Goal: Information Seeking & Learning: Learn about a topic

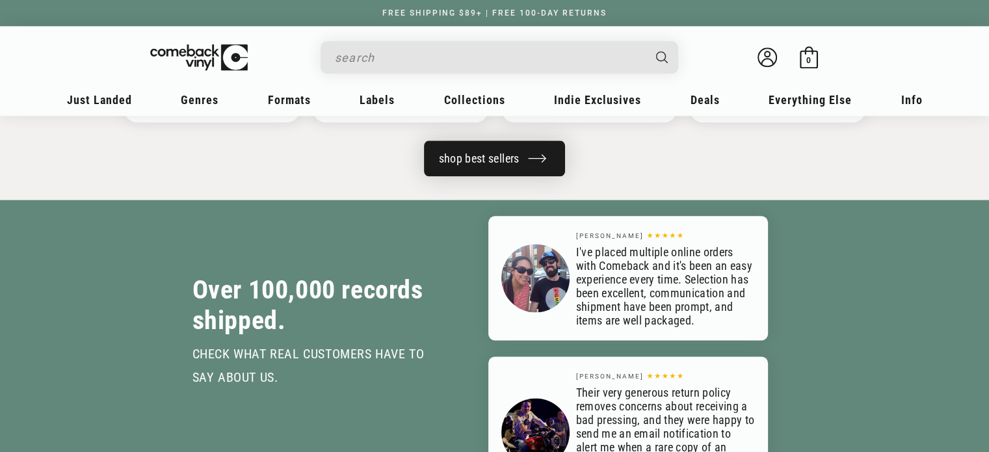
scroll to position [0, 988]
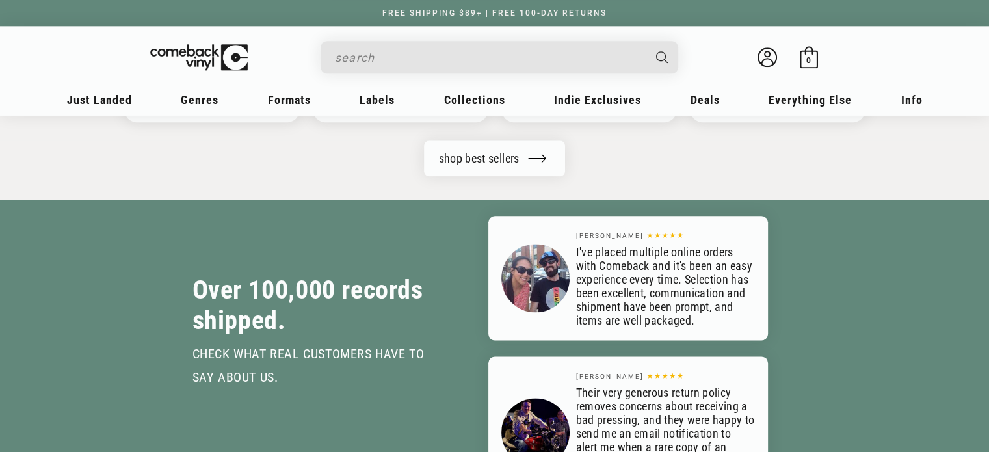
click at [440, 36] on header "My account Just Landed Just Landed New Releases Genres" at bounding box center [495, 70] width 936 height 89
click at [432, 44] on div "Search" at bounding box center [506, 56] width 345 height 31
click at [427, 57] on input "When autocomplete results are available use up and down arrows to review and en…" at bounding box center [489, 57] width 308 height 27
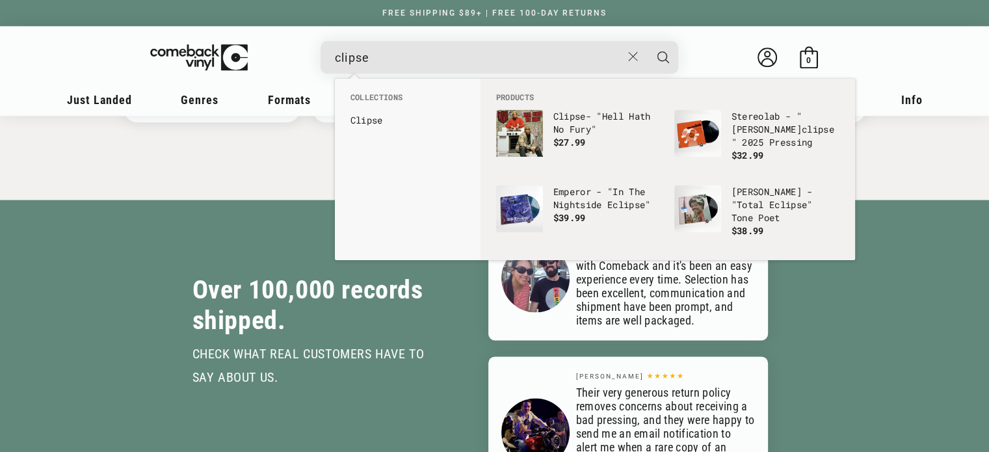
type input "clipse"
click at [647, 41] on button "Search" at bounding box center [663, 57] width 33 height 33
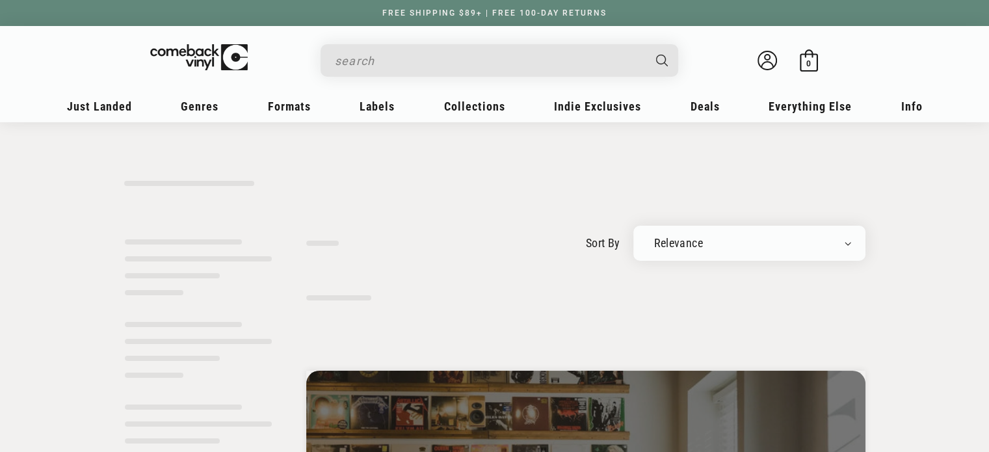
type input "clipse"
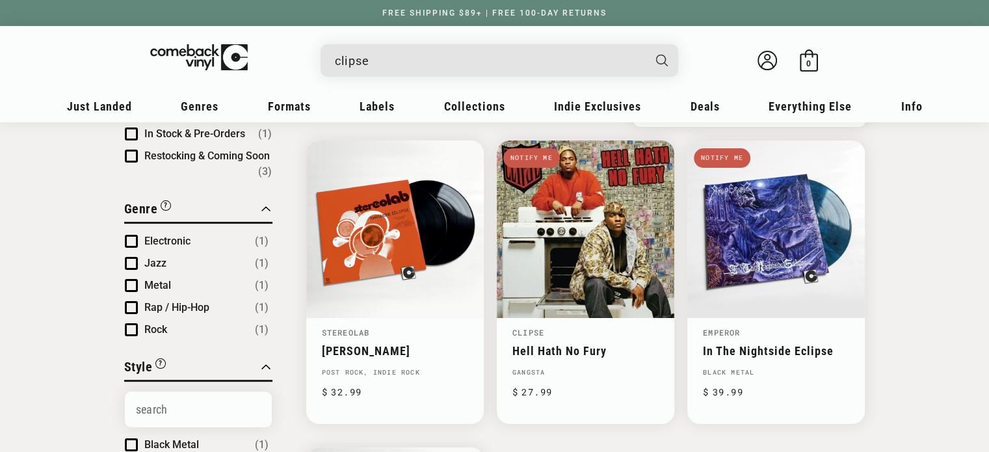
scroll to position [130, 0]
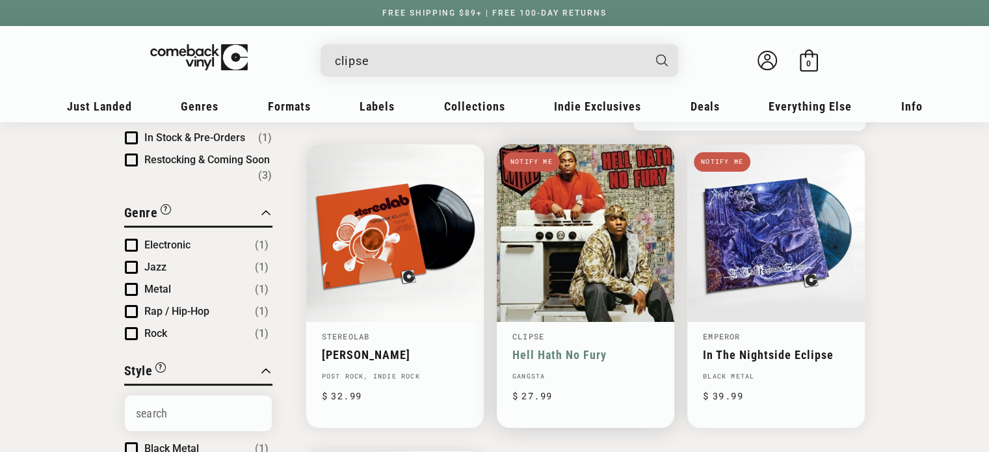
click at [519, 339] on link "Clipse" at bounding box center [528, 336] width 32 height 10
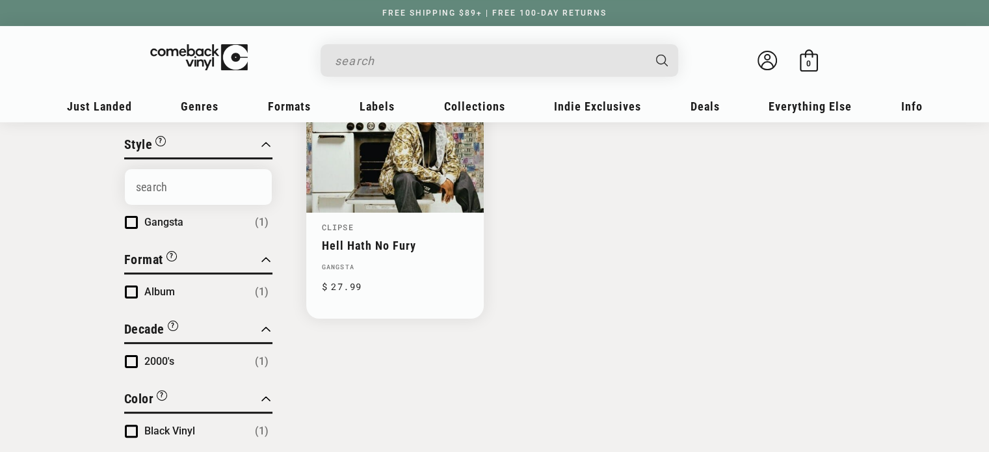
scroll to position [260, 0]
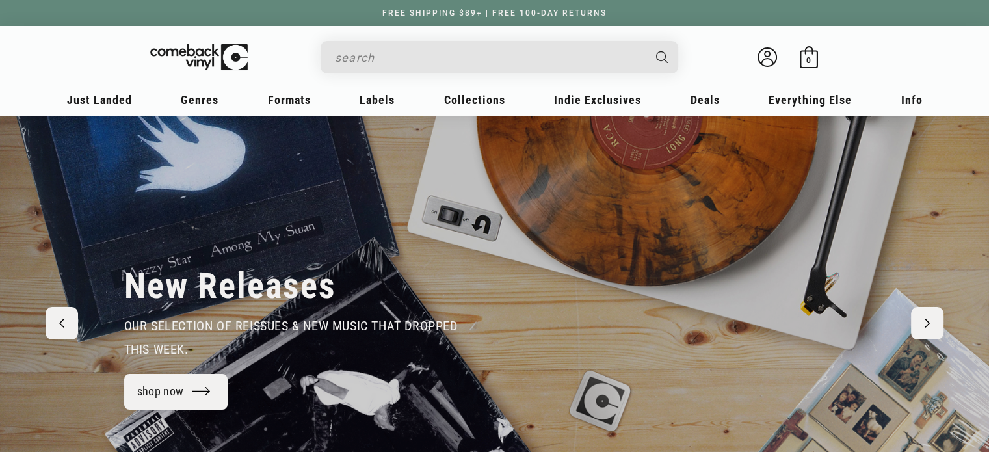
click at [426, 63] on input "Search" at bounding box center [489, 57] width 308 height 27
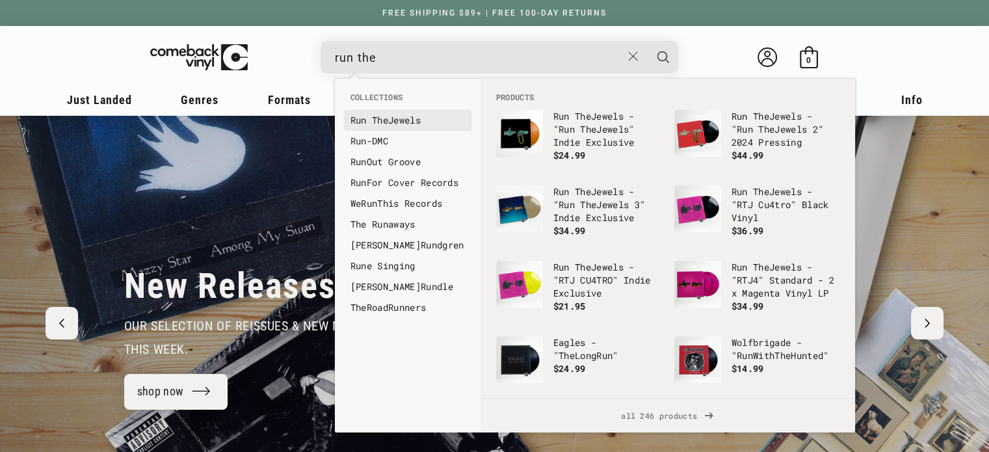
type input "run the"
click at [404, 119] on link "Run The Jewels" at bounding box center [407, 120] width 114 height 13
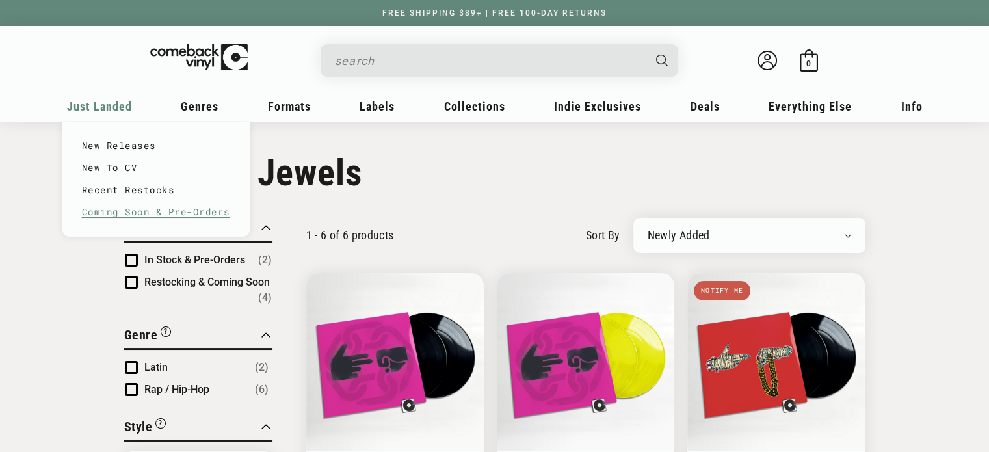
click at [94, 207] on link "Coming Soon & Pre-Orders" at bounding box center [156, 212] width 148 height 22
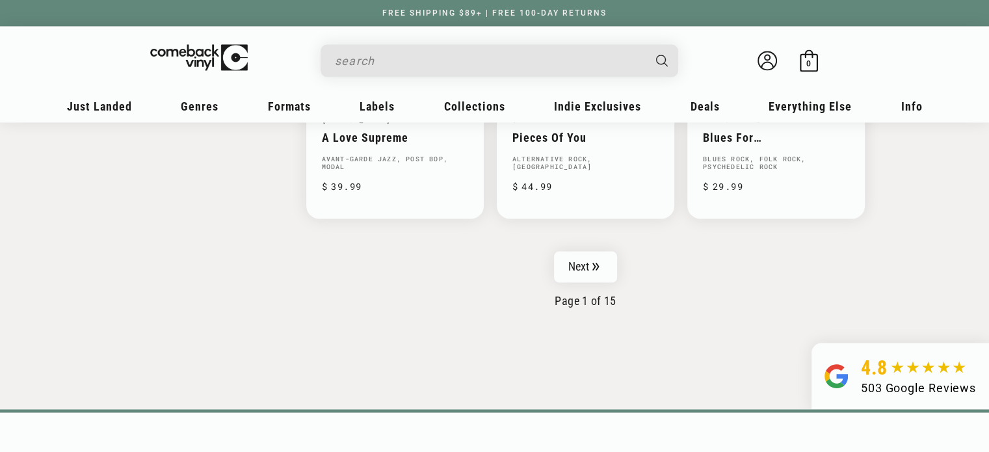
scroll to position [2210, 0]
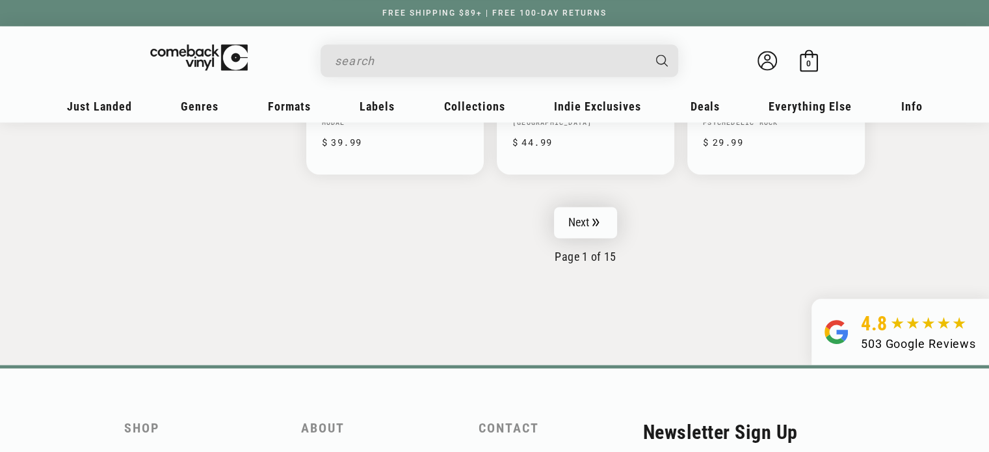
click at [601, 211] on link "Next" at bounding box center [586, 222] width 64 height 31
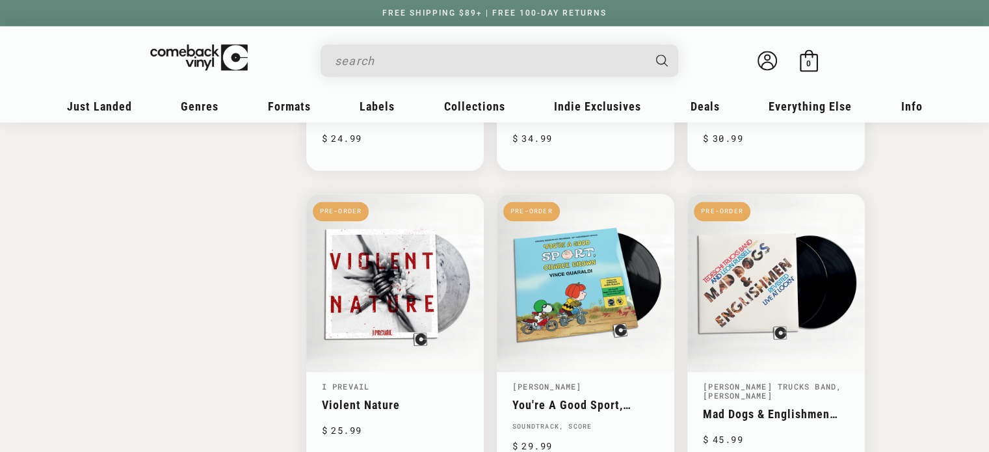
scroll to position [2015, 0]
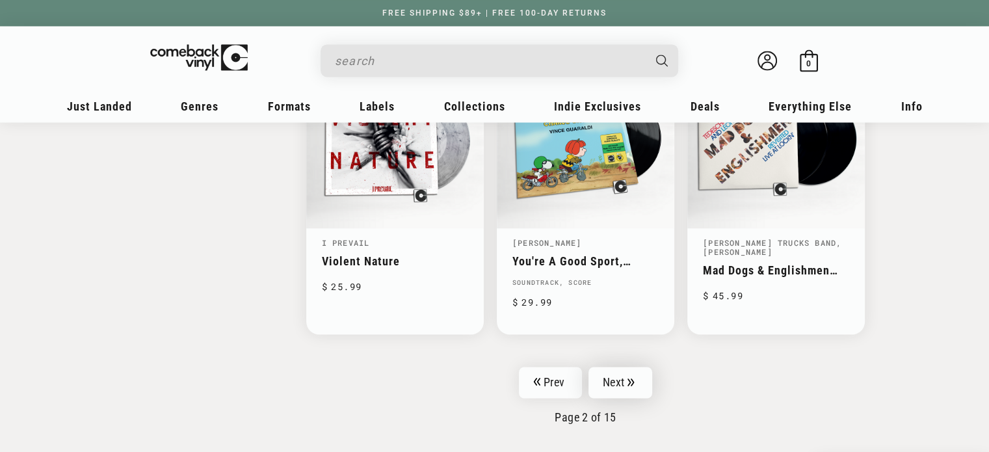
click at [620, 371] on link "Next" at bounding box center [620, 382] width 64 height 31
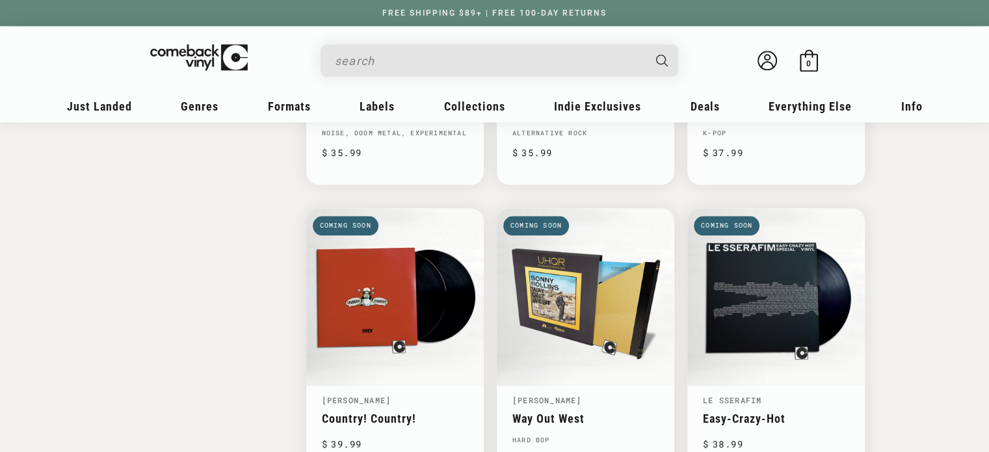
scroll to position [1625, 0]
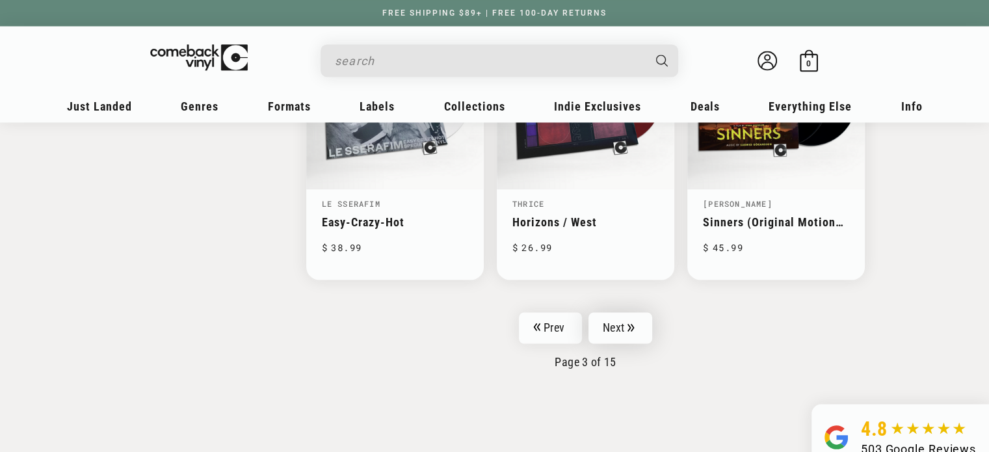
click at [624, 314] on link "Next" at bounding box center [620, 327] width 64 height 31
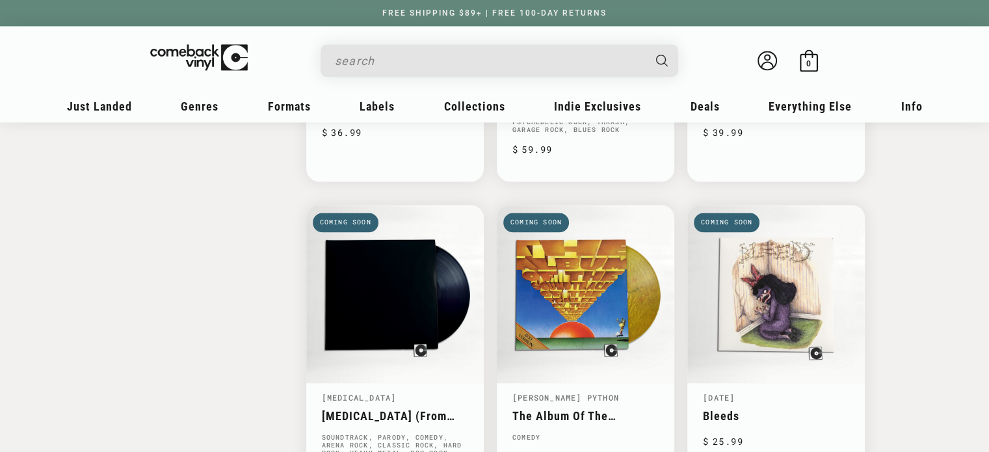
scroll to position [1950, 0]
